Goal: Task Accomplishment & Management: Manage account settings

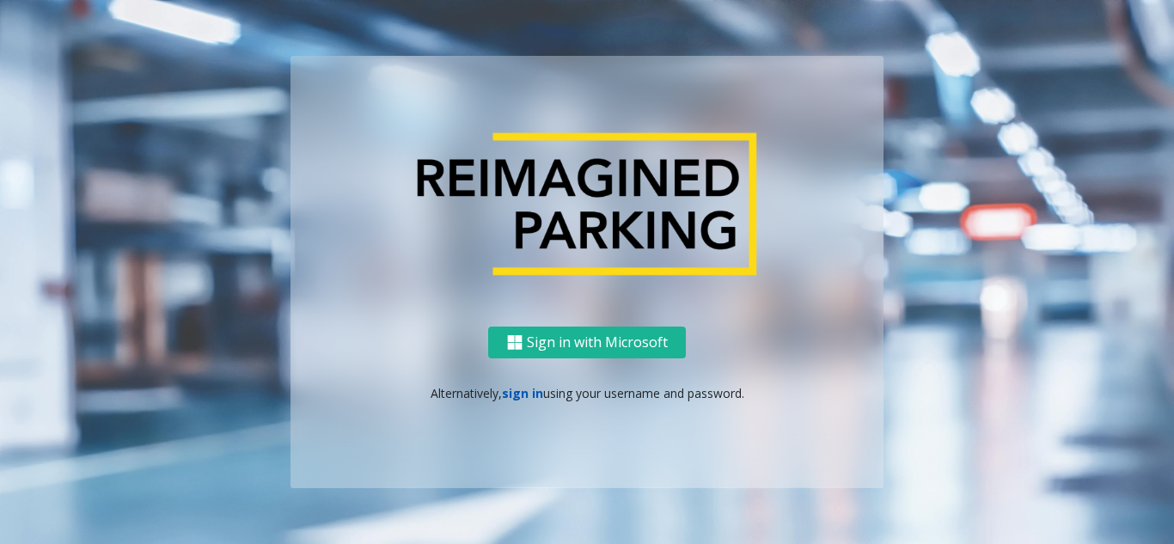
click at [517, 398] on link "sign in" at bounding box center [522, 393] width 41 height 16
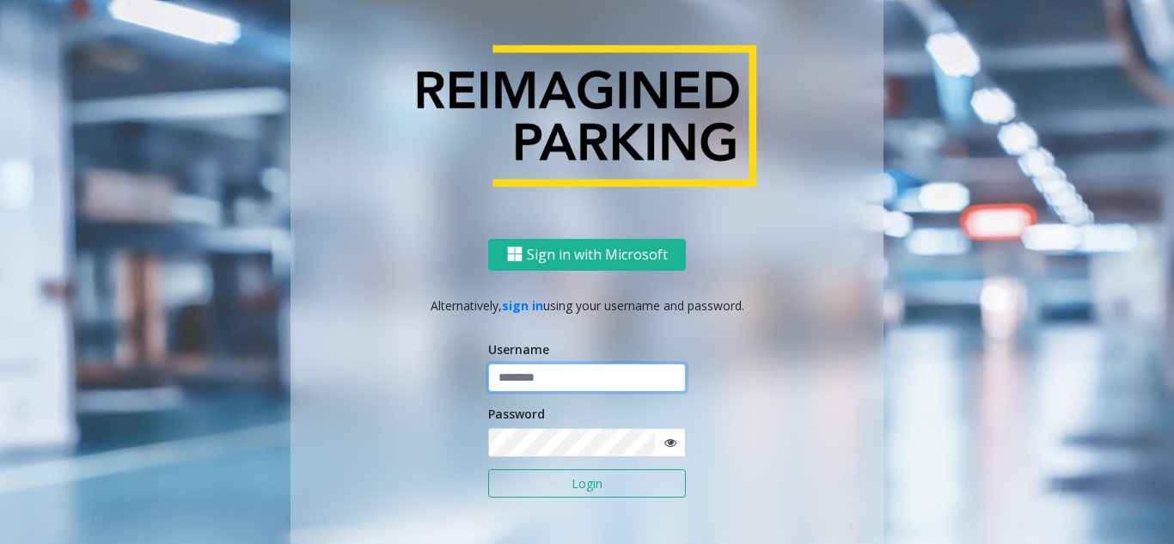
click at [537, 378] on input "text" at bounding box center [587, 378] width 198 height 29
type input "********"
click at [669, 443] on span at bounding box center [670, 442] width 32 height 29
click at [669, 443] on icon at bounding box center [670, 443] width 12 height 12
click at [615, 491] on button "Login" at bounding box center [587, 483] width 198 height 29
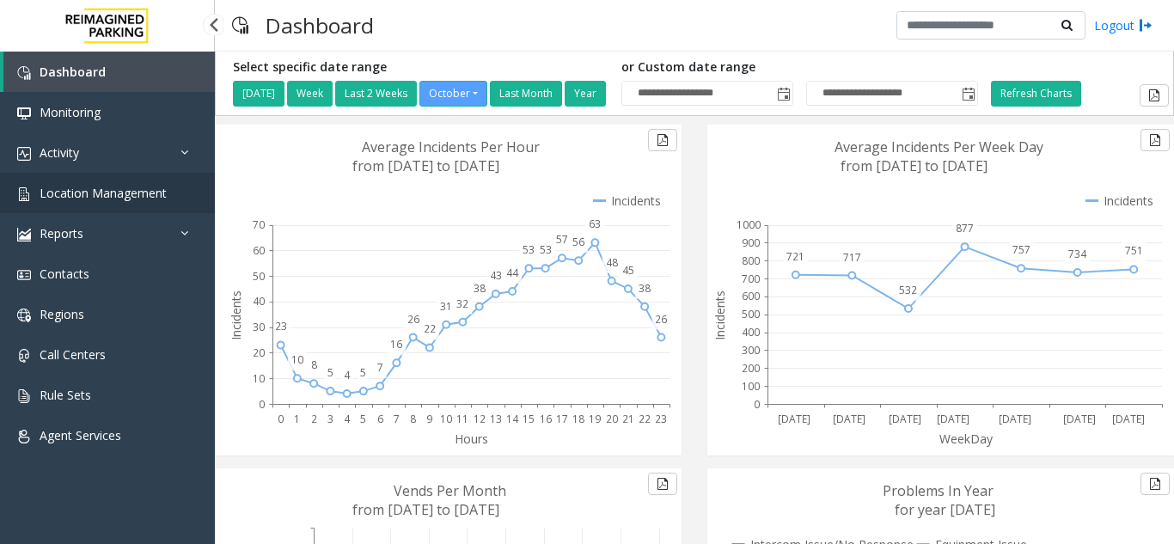
click at [127, 196] on span "Location Management" at bounding box center [103, 193] width 127 height 16
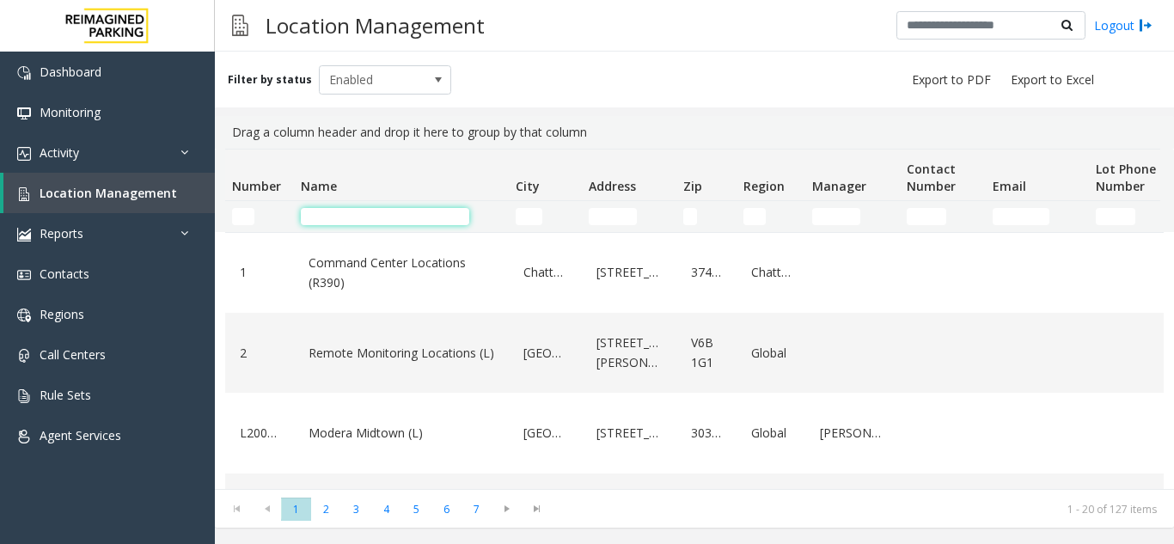
click at [349, 220] on input "Name Filter" at bounding box center [385, 216] width 168 height 17
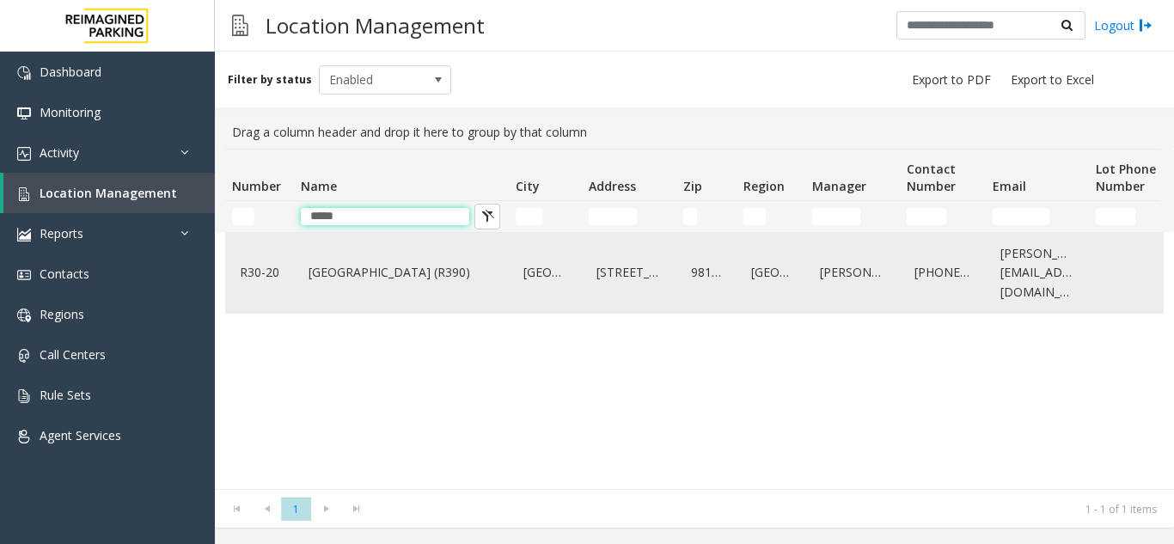
type input "*****"
click at [369, 286] on div "[GEOGRAPHIC_DATA] (R390)" at bounding box center [401, 273] width 194 height 66
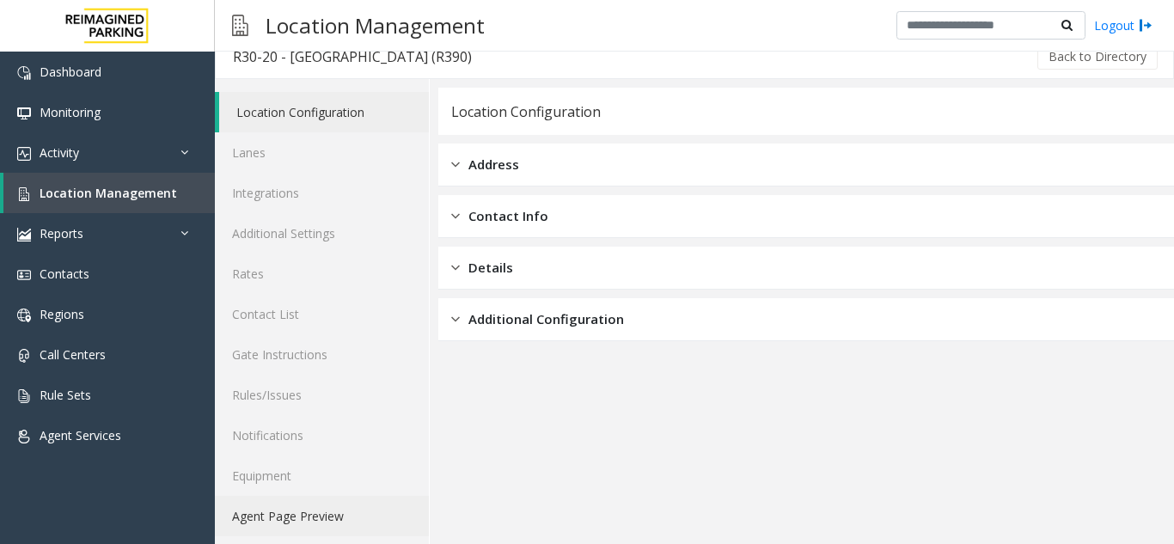
scroll to position [22, 0]
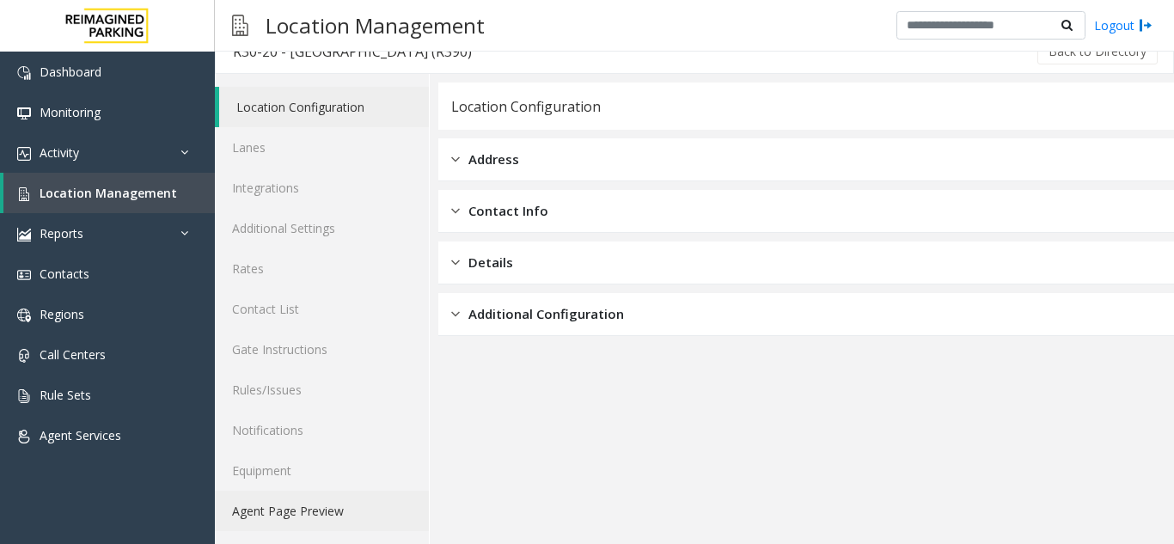
click at [329, 517] on link "Agent Page Preview" at bounding box center [322, 511] width 214 height 40
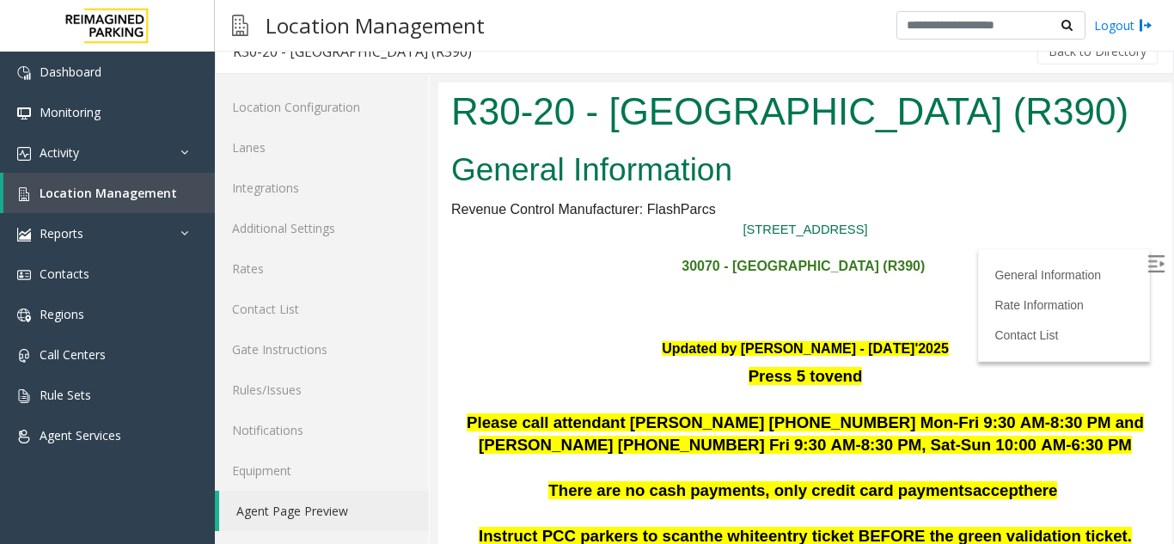
click at [1147, 270] on img at bounding box center [1155, 263] width 17 height 17
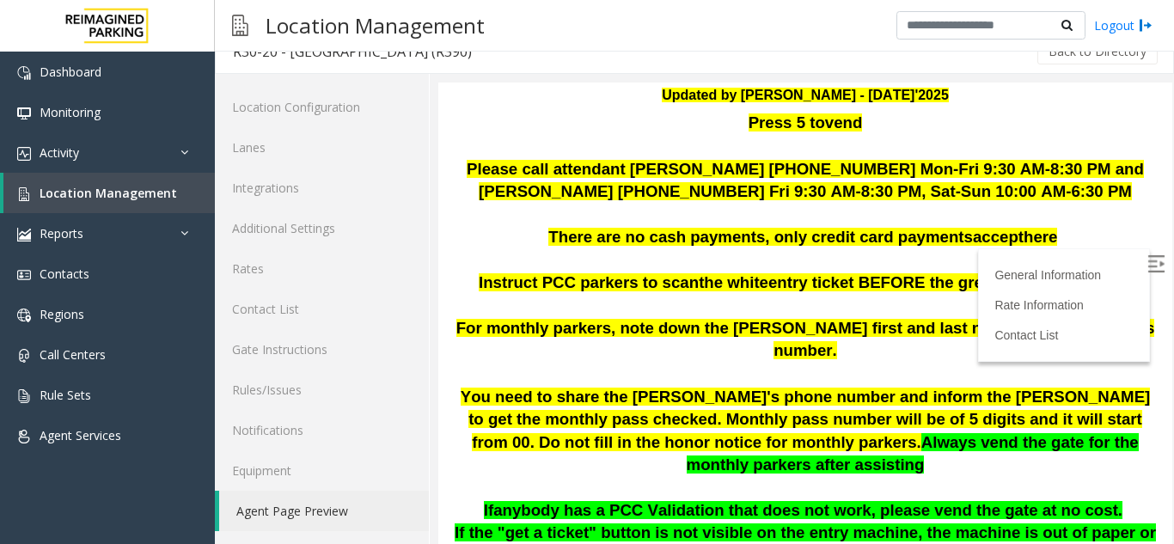
scroll to position [258, 0]
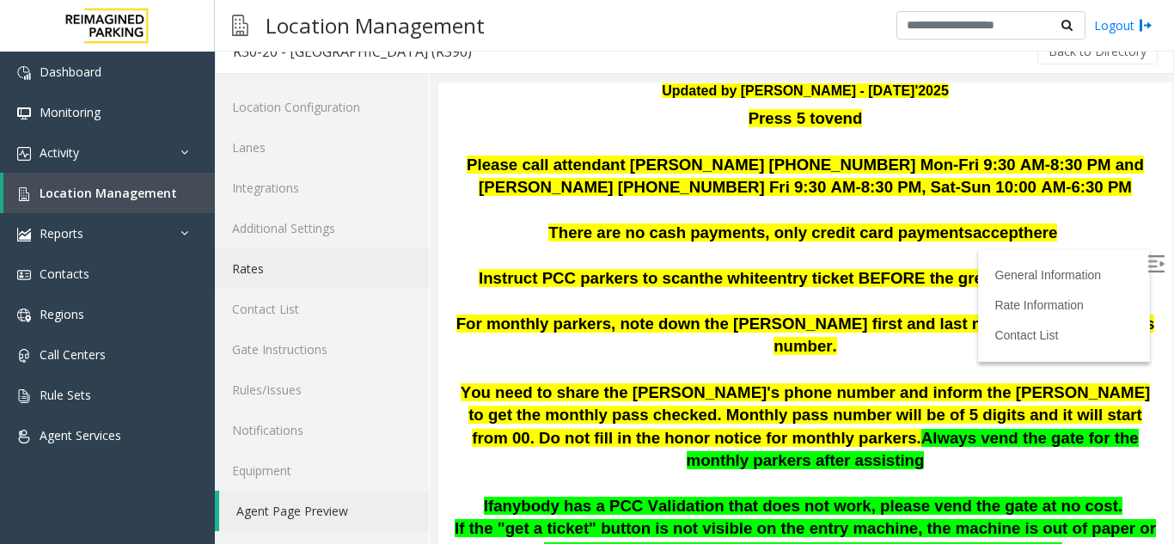
click at [287, 268] on link "Rates" at bounding box center [322, 268] width 214 height 40
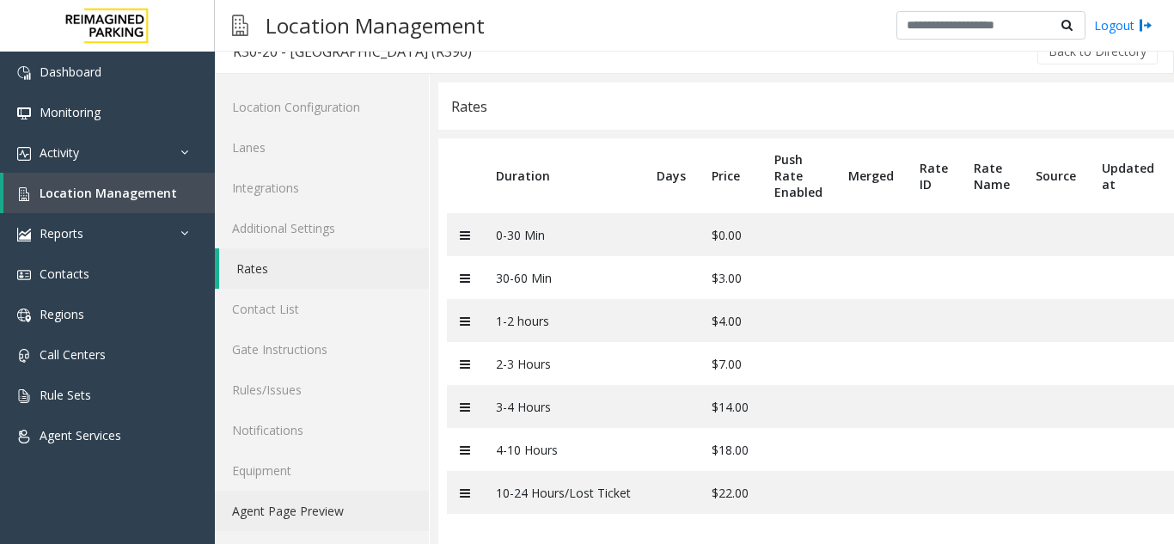
click at [337, 513] on link "Agent Page Preview" at bounding box center [322, 511] width 214 height 40
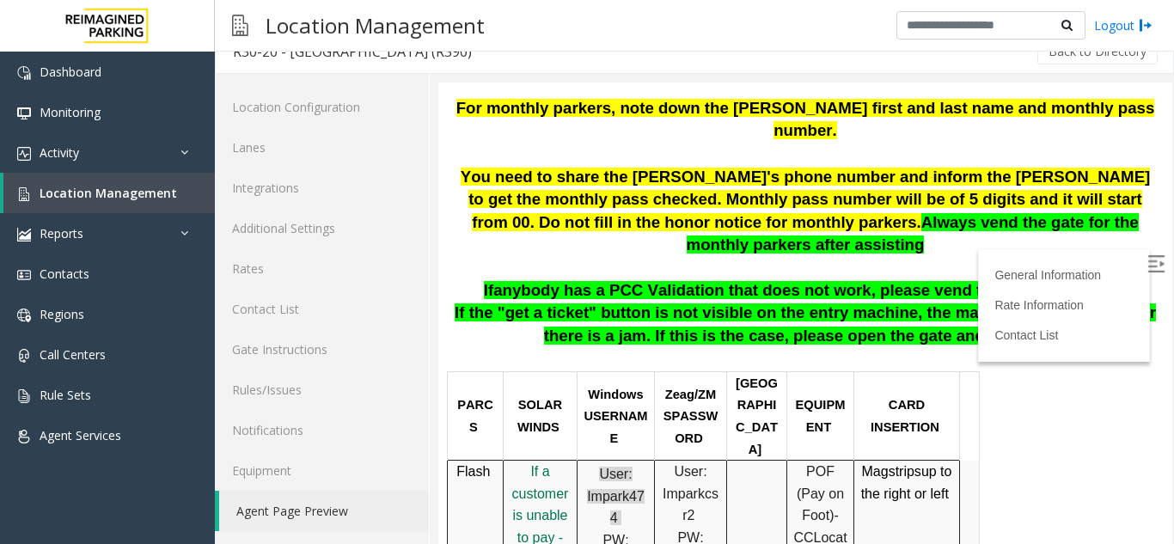
scroll to position [430, 0]
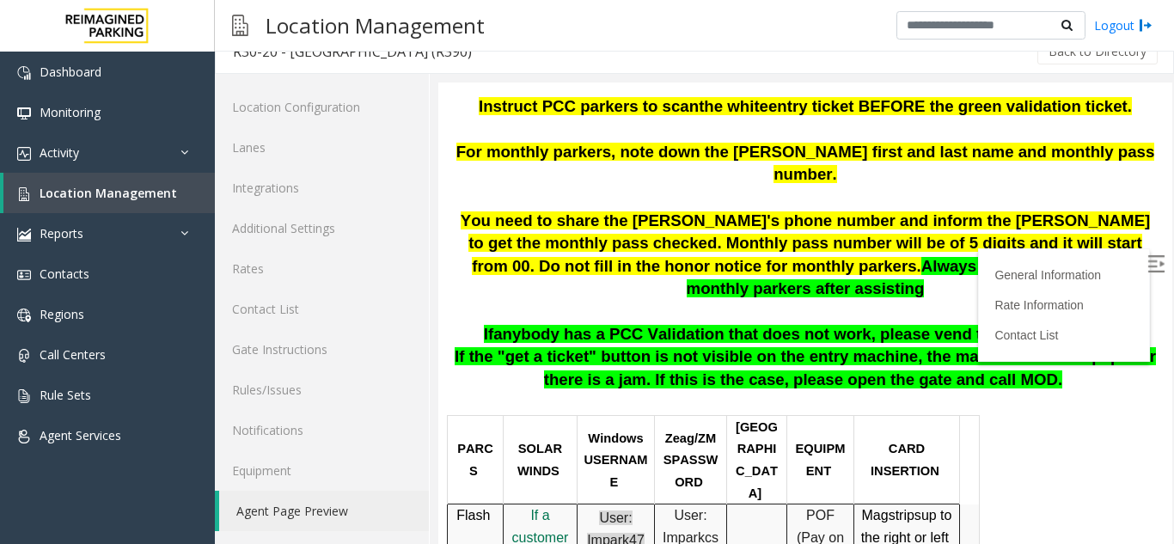
click at [1147, 262] on img at bounding box center [1155, 263] width 17 height 17
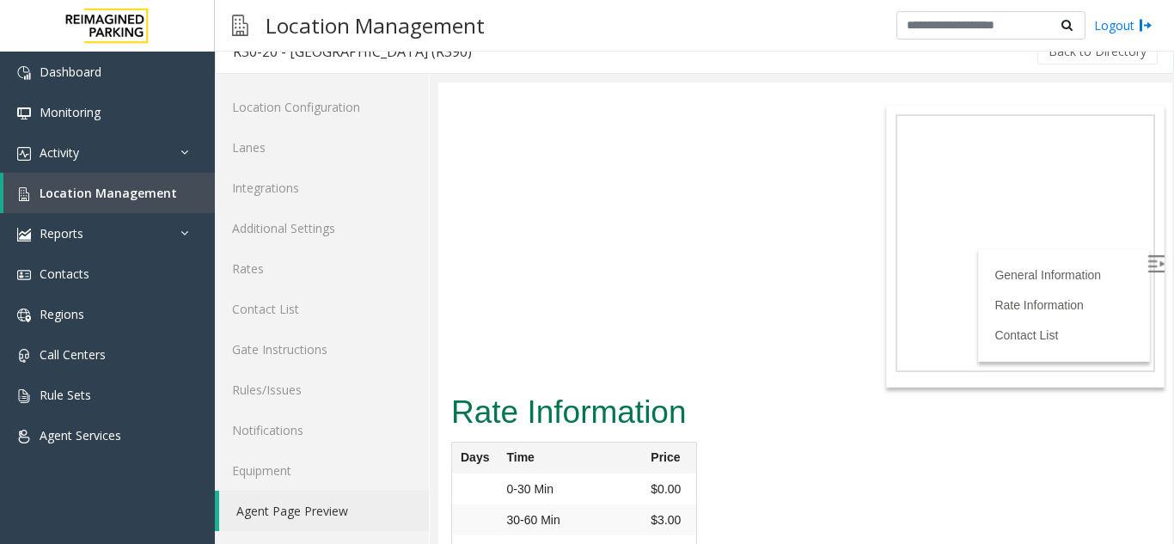
scroll to position [5086, 0]
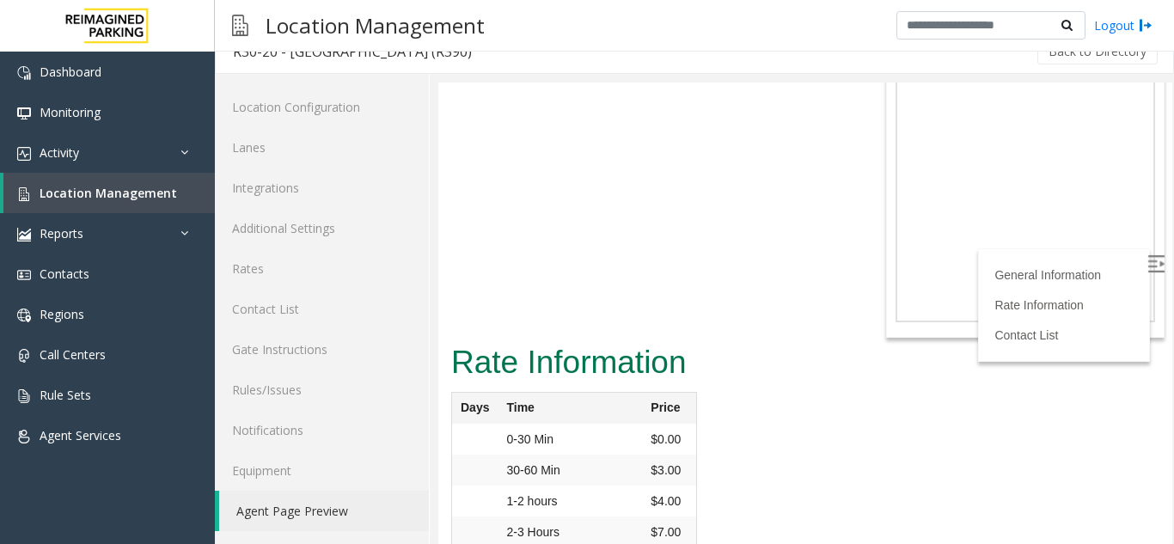
click at [295, 510] on link "Agent Page Preview" at bounding box center [324, 511] width 210 height 40
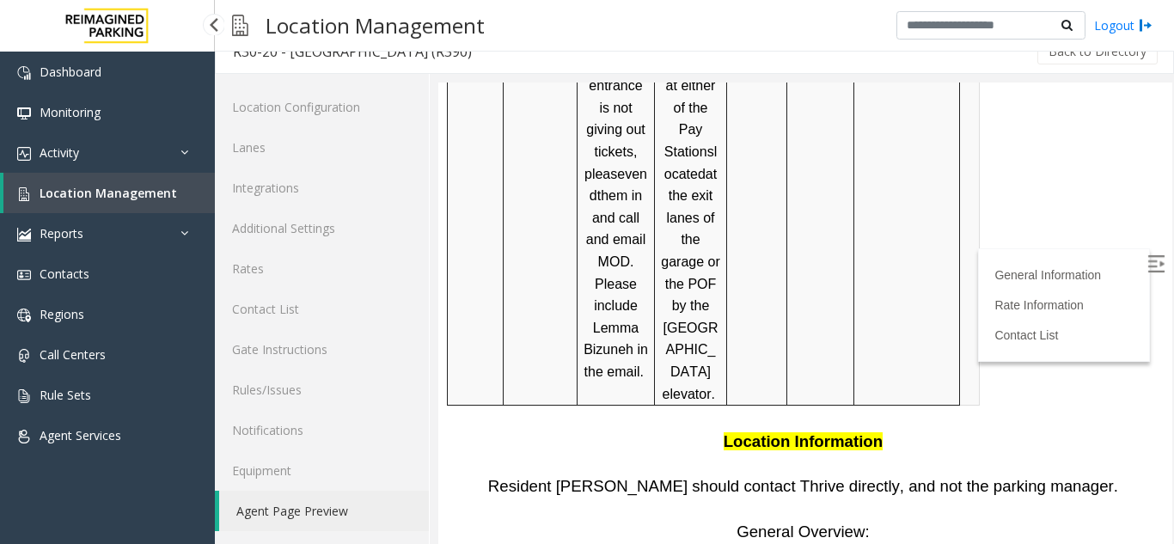
scroll to position [3023, 0]
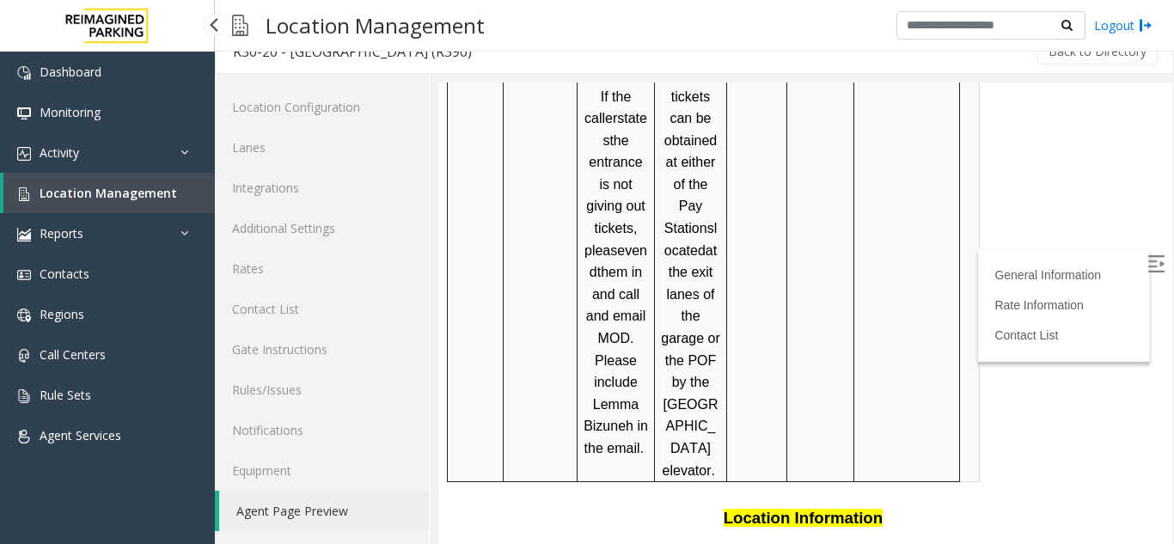
click at [70, 193] on span "Location Management" at bounding box center [109, 193] width 138 height 16
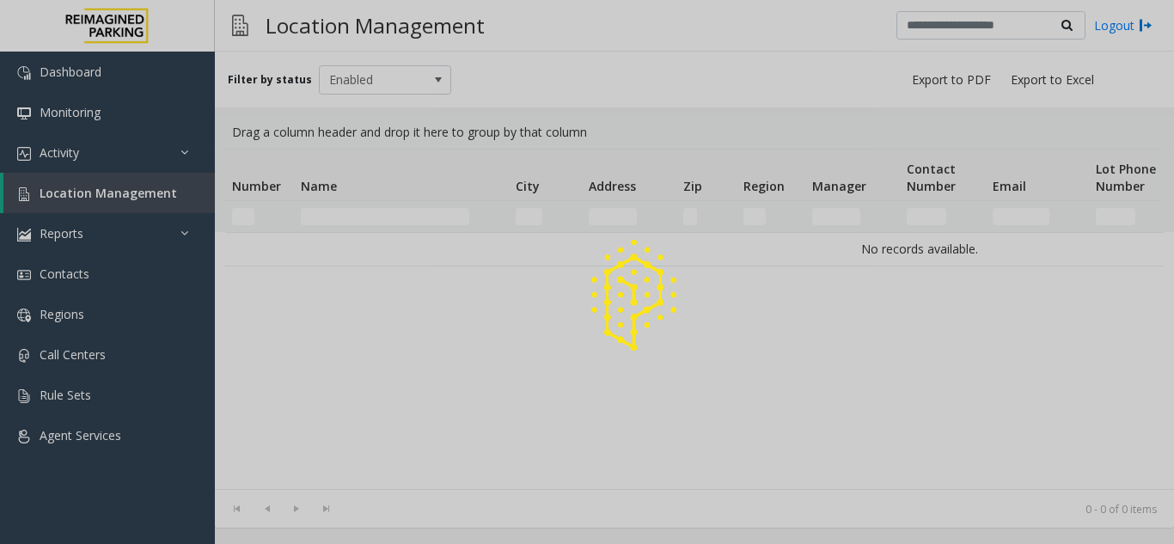
click at [87, 158] on div at bounding box center [587, 272] width 1174 height 544
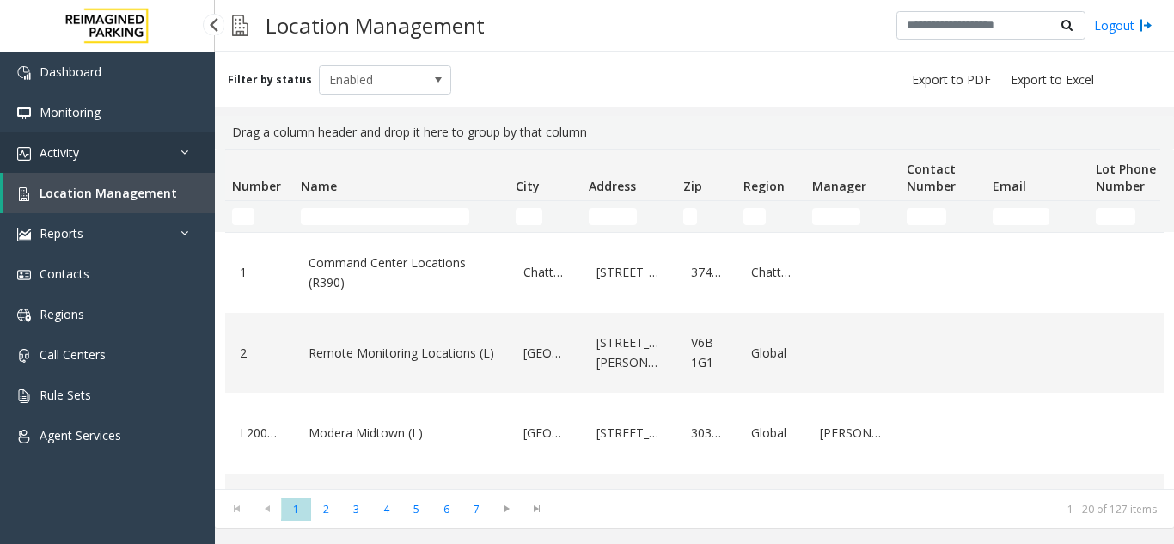
click at [176, 160] on link "Activity" at bounding box center [107, 152] width 215 height 40
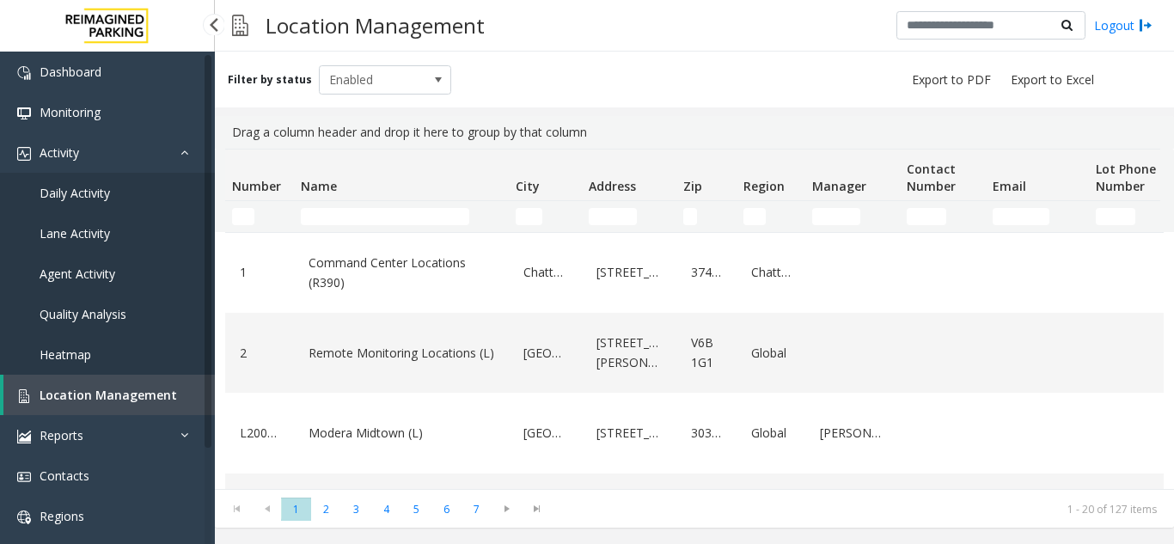
click at [85, 286] on link "Agent Activity" at bounding box center [107, 274] width 215 height 40
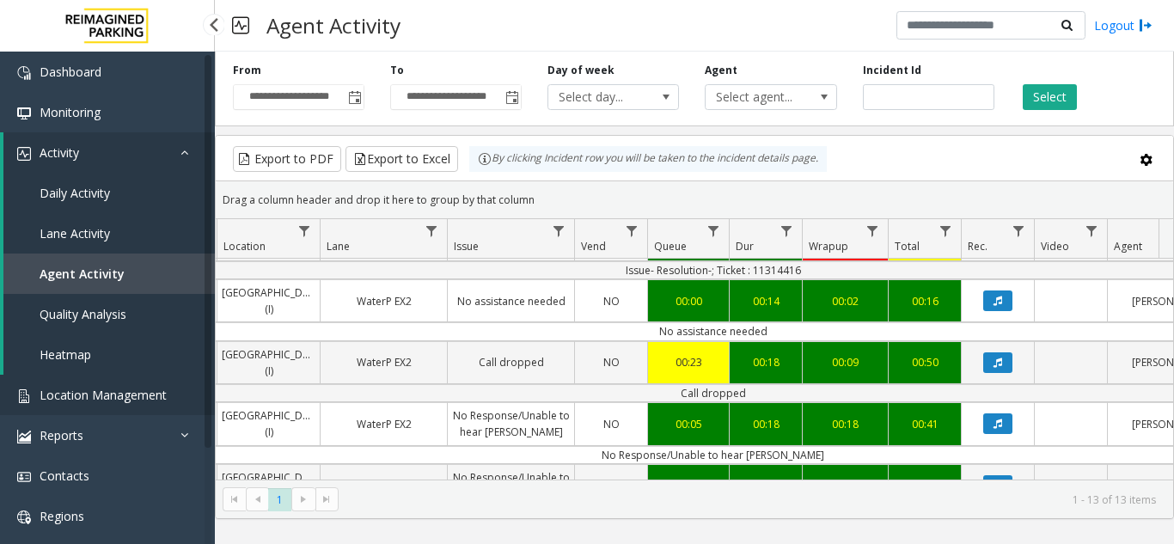
click at [110, 399] on span "Location Management" at bounding box center [103, 395] width 127 height 16
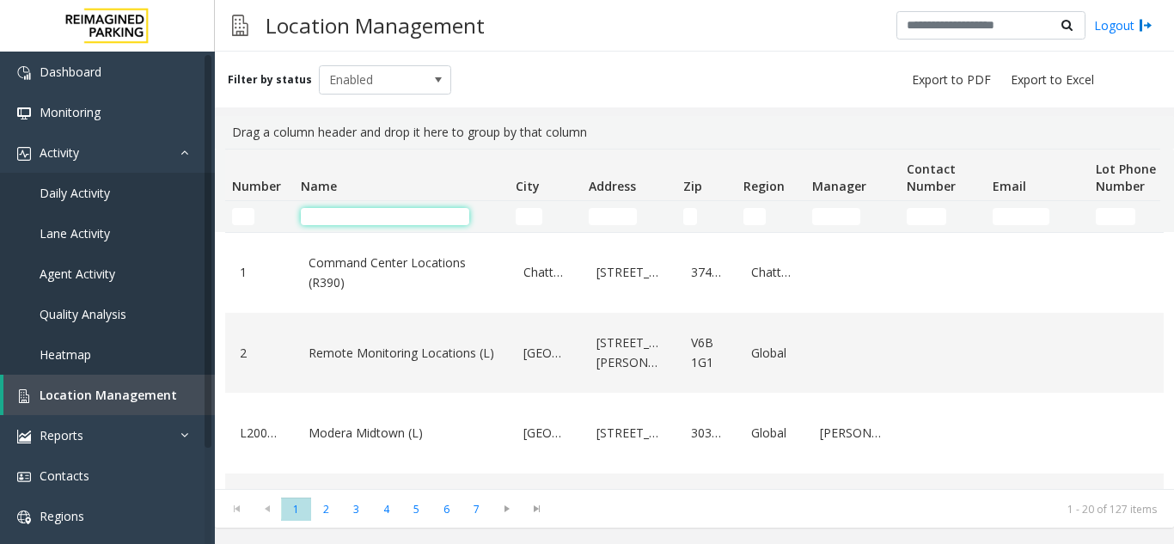
click at [323, 220] on input "Name Filter" at bounding box center [385, 216] width 168 height 17
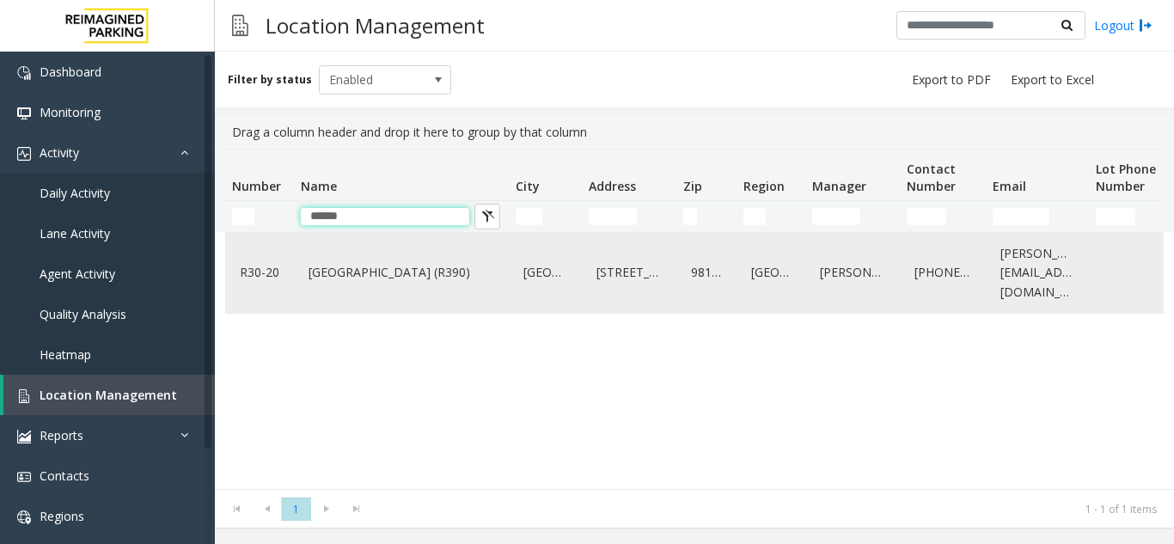
type input "*****"
click at [374, 277] on link "[GEOGRAPHIC_DATA] (R390)" at bounding box center [401, 273] width 194 height 28
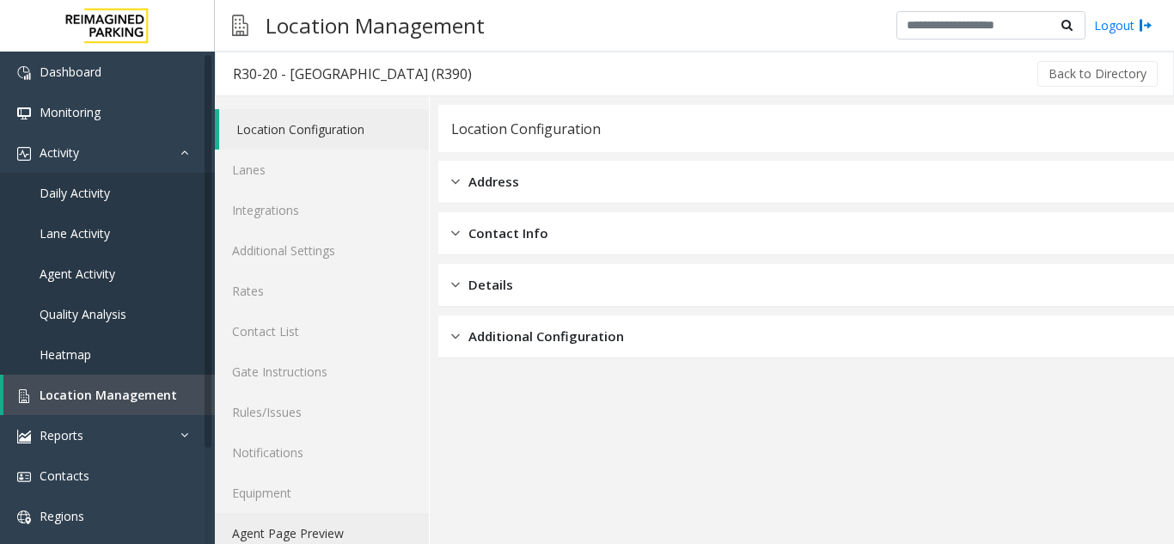
click at [345, 535] on link "Agent Page Preview" at bounding box center [322, 533] width 214 height 40
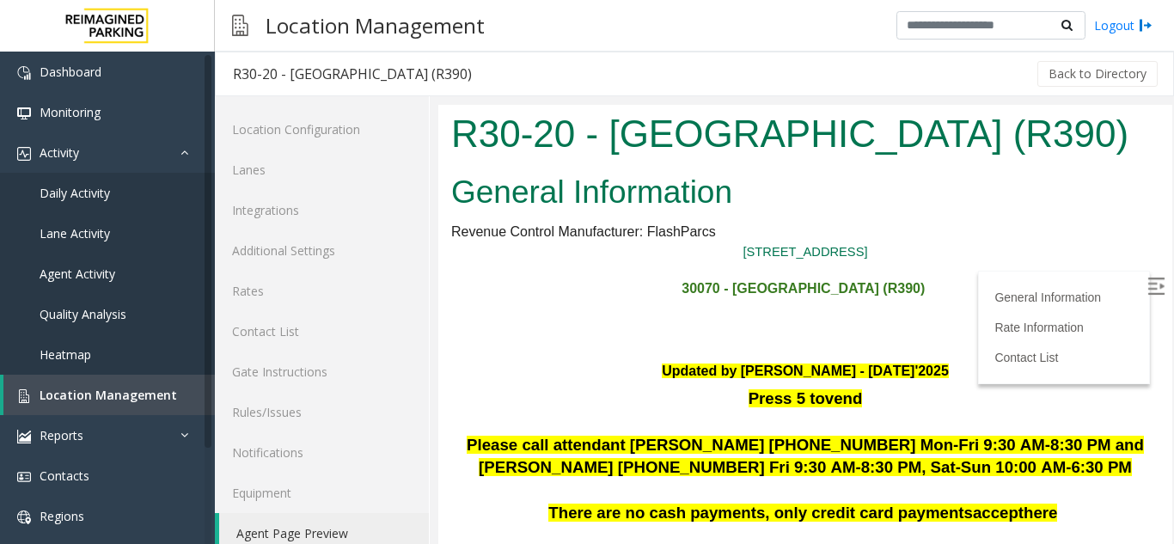
click at [1147, 290] on img at bounding box center [1155, 286] width 17 height 17
click at [273, 295] on link "Rates" at bounding box center [322, 291] width 214 height 40
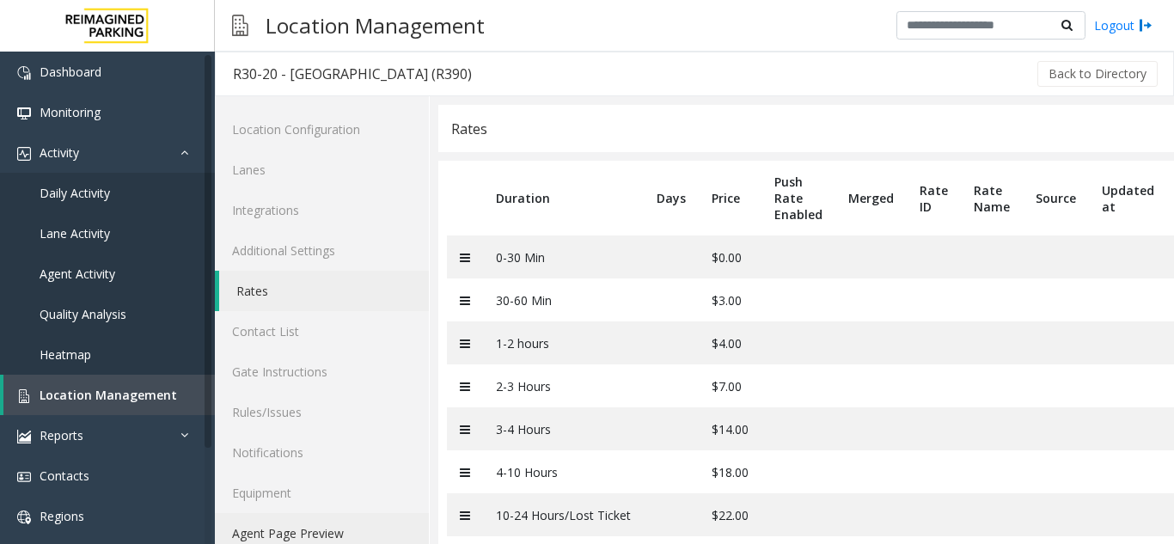
click at [312, 535] on link "Agent Page Preview" at bounding box center [322, 533] width 214 height 40
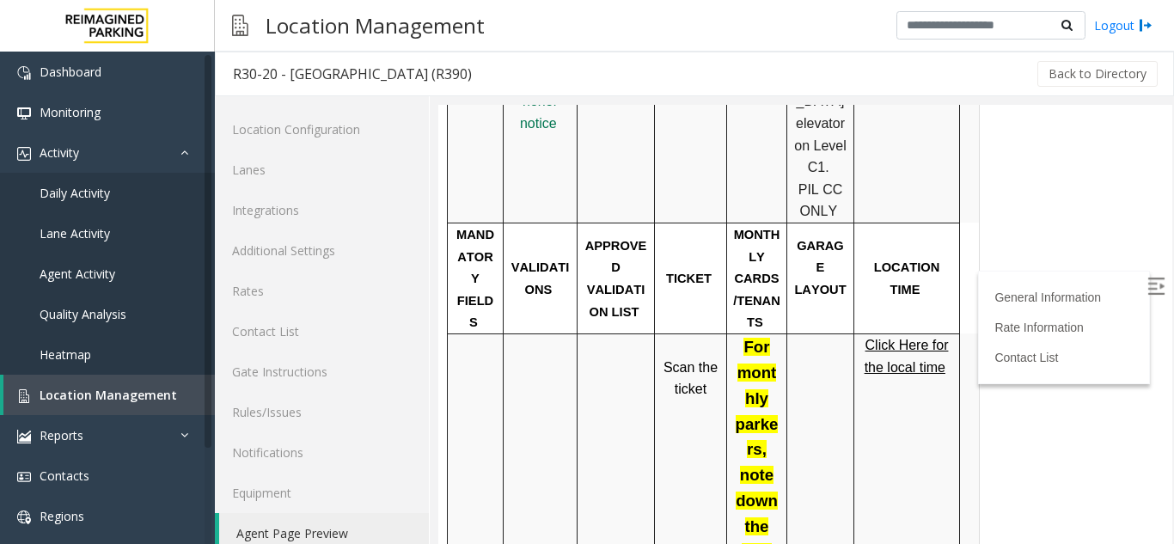
scroll to position [859, 0]
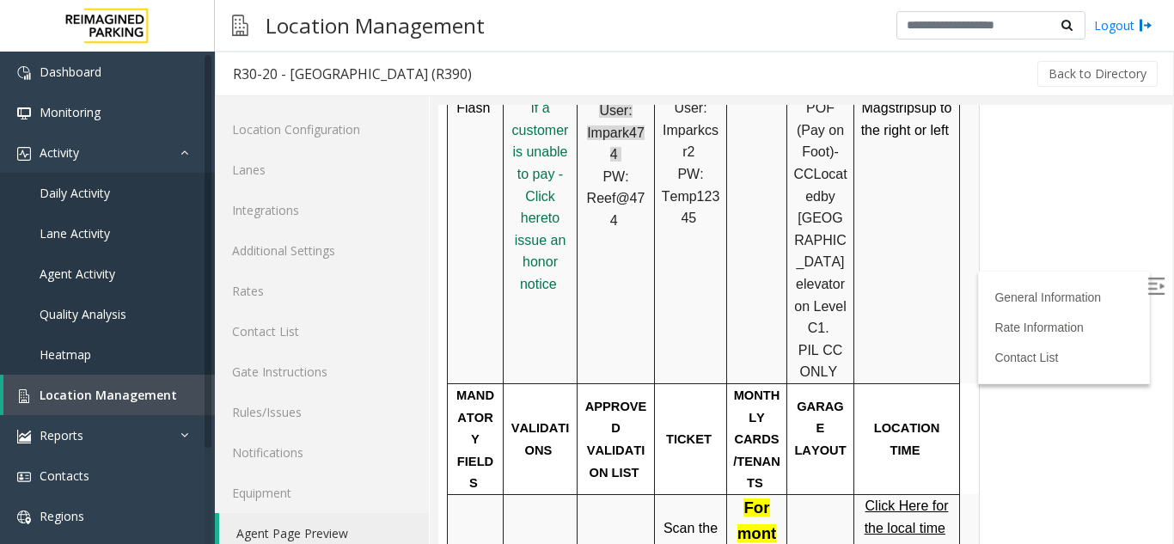
click at [910, 498] on span "Click Here for the local time" at bounding box center [907, 516] width 84 height 37
click at [904, 498] on span "Click Here for the local time" at bounding box center [907, 516] width 84 height 37
click at [153, 388] on span "Location Management" at bounding box center [109, 395] width 138 height 16
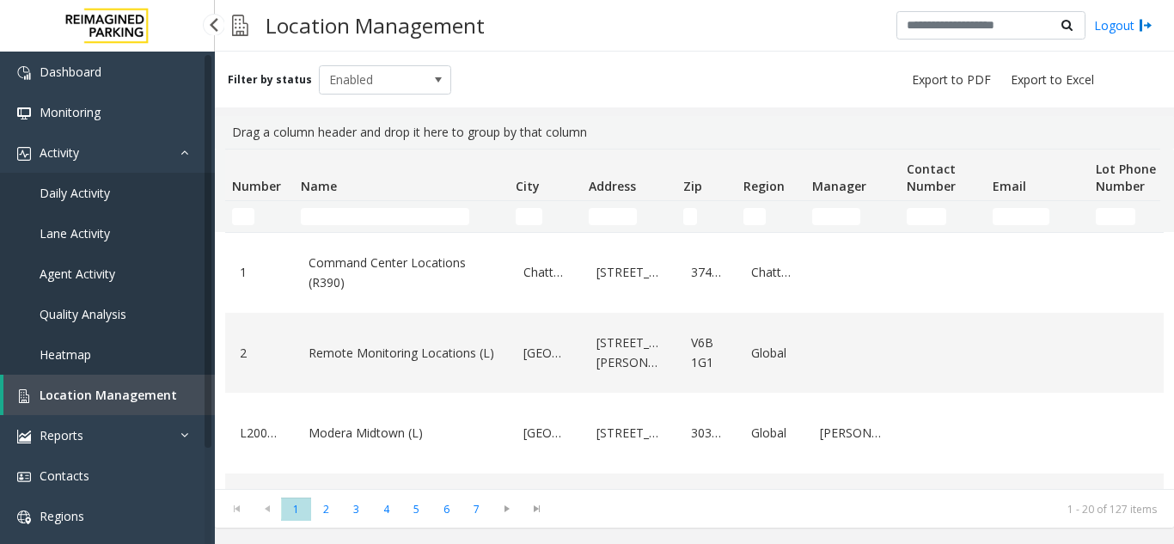
click at [110, 272] on span "Agent Activity" at bounding box center [78, 274] width 76 height 16
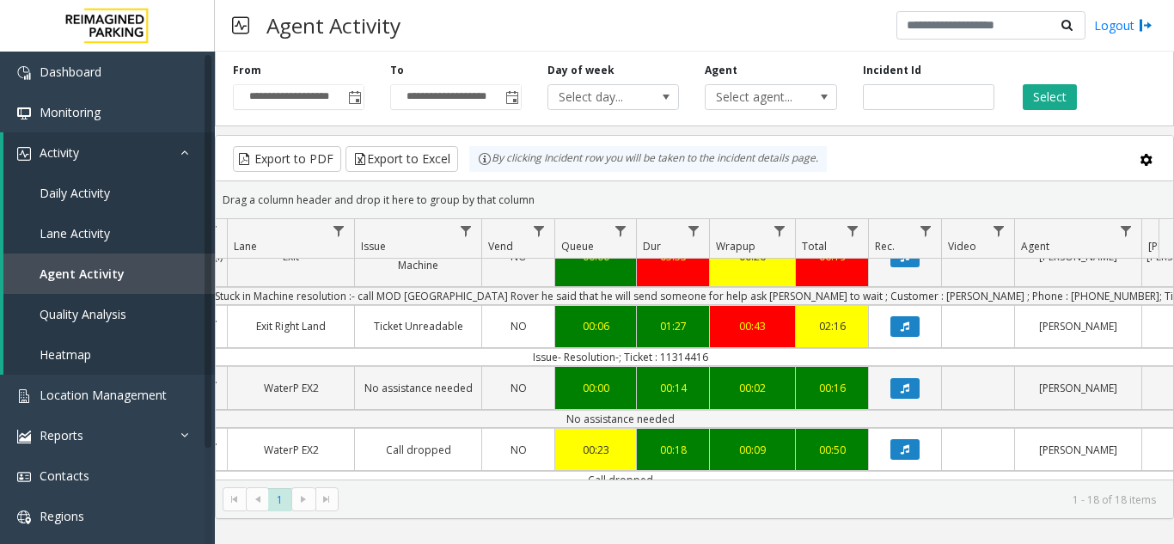
scroll to position [0, 413]
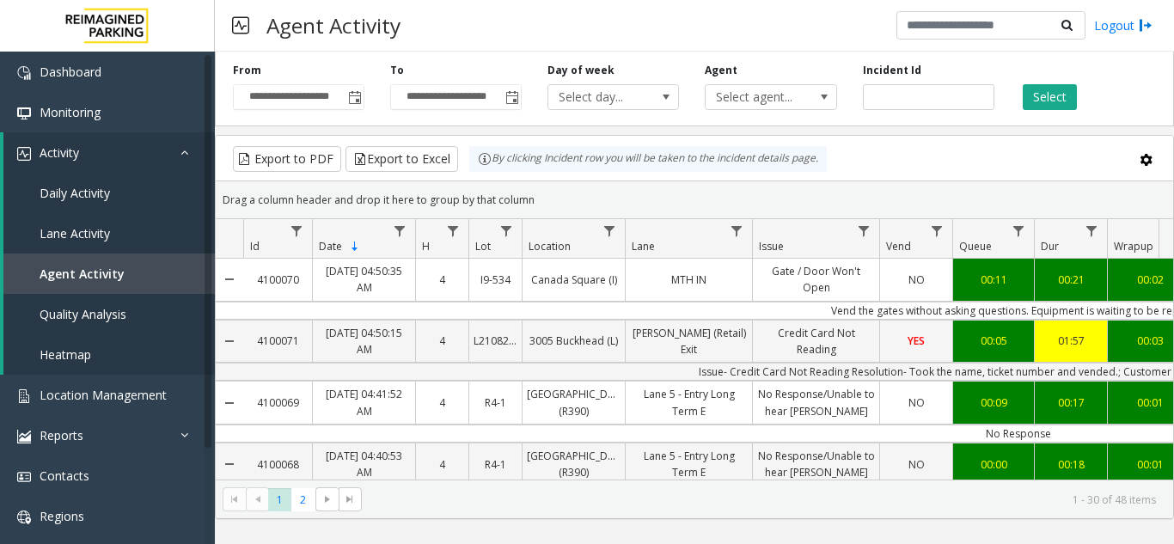
scroll to position [495, 413]
